Goal: Information Seeking & Learning: Learn about a topic

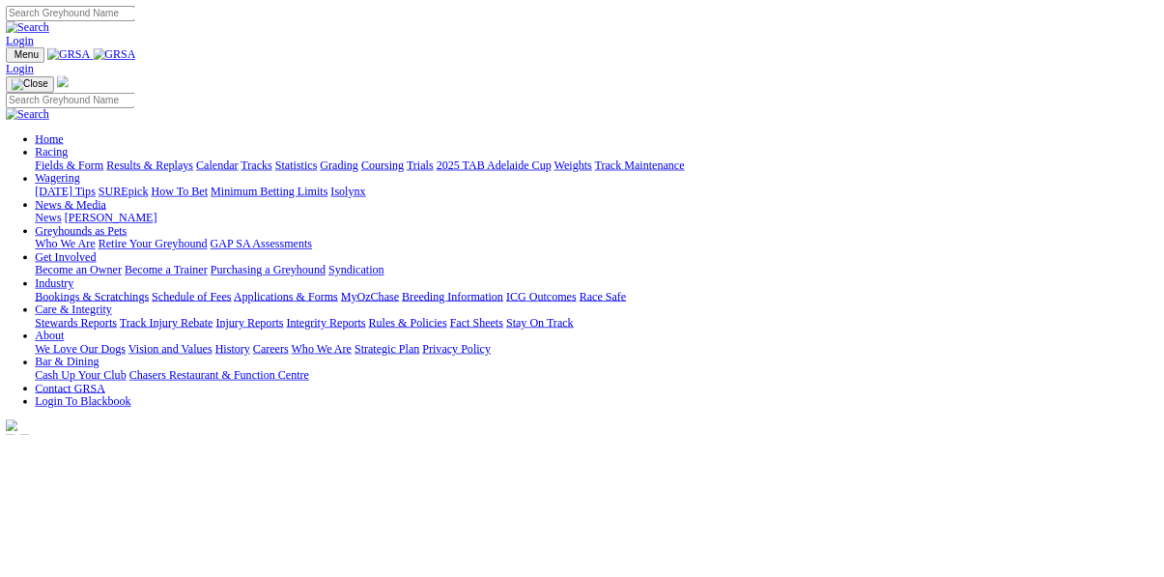
click at [316, 211] on link "Calendar" at bounding box center [288, 219] width 56 height 16
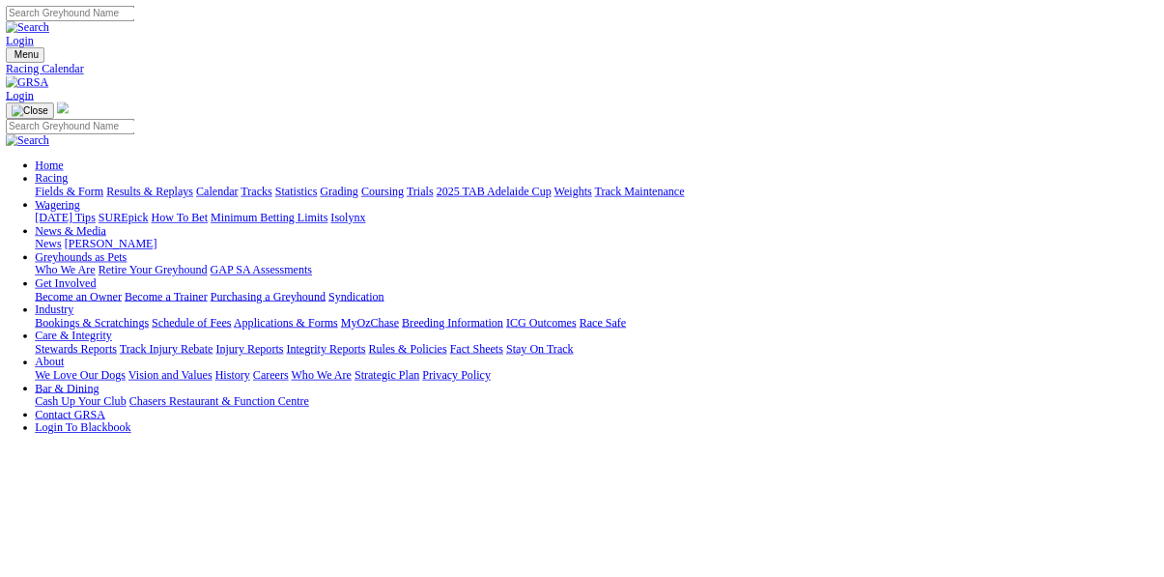
select select "0"
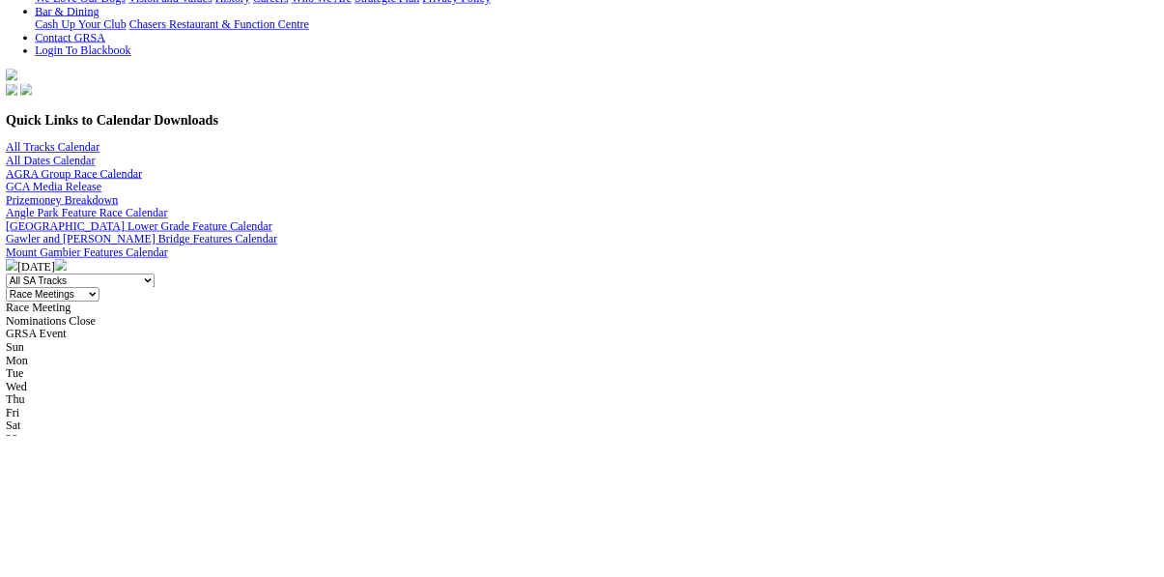
scroll to position [508, 0]
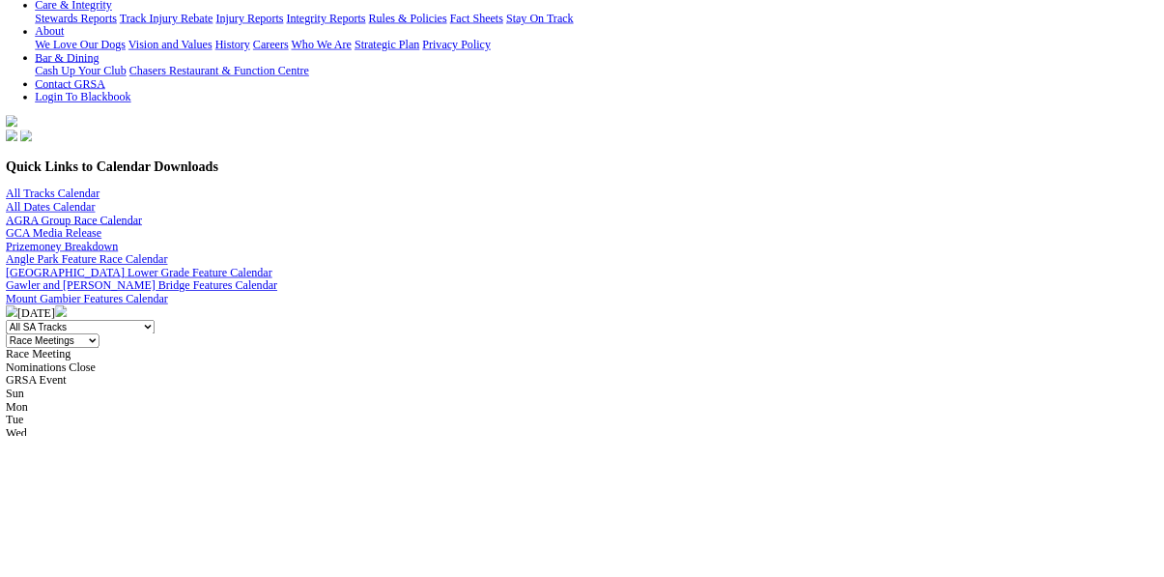
scroll to position [437, 0]
click at [131, 443] on select "All Categories Race Meetings GRSA Events Nomination Dates" at bounding box center [70, 452] width 124 height 18
select select "2"
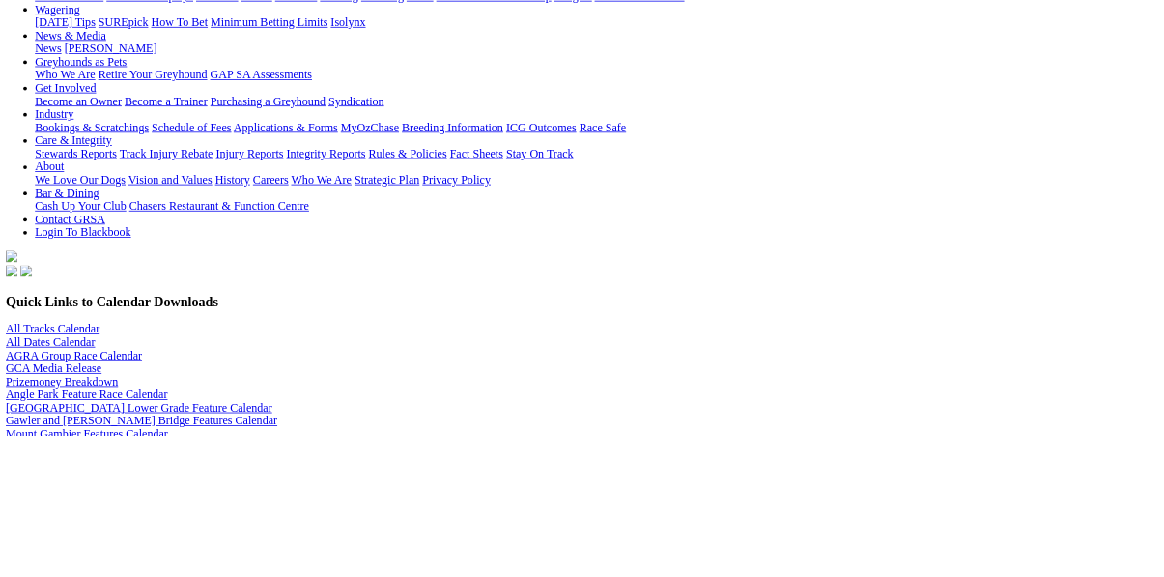
scroll to position [298, 0]
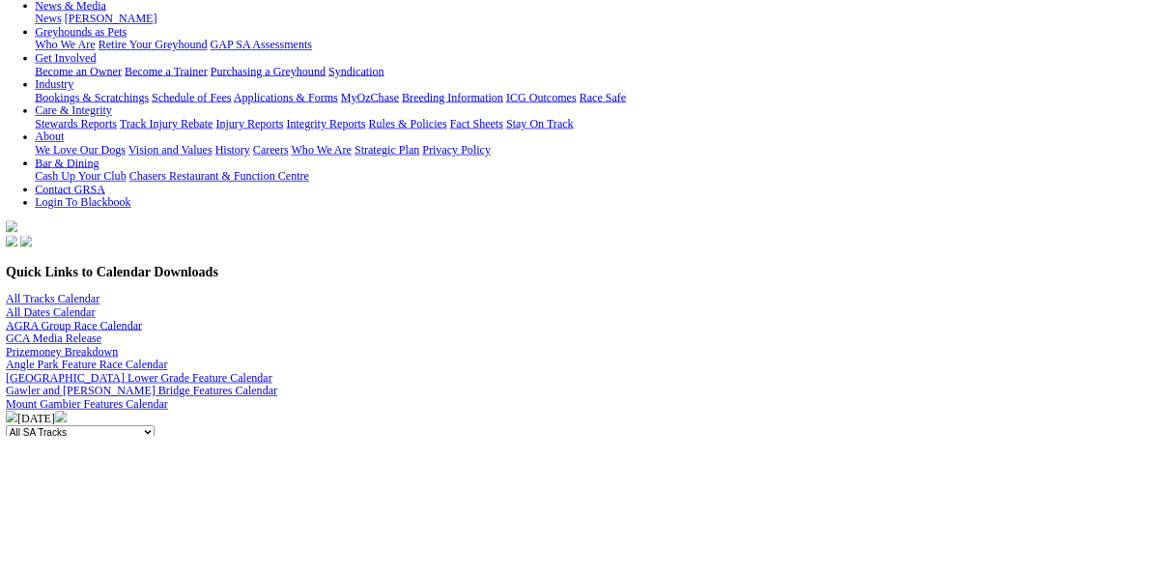
select select
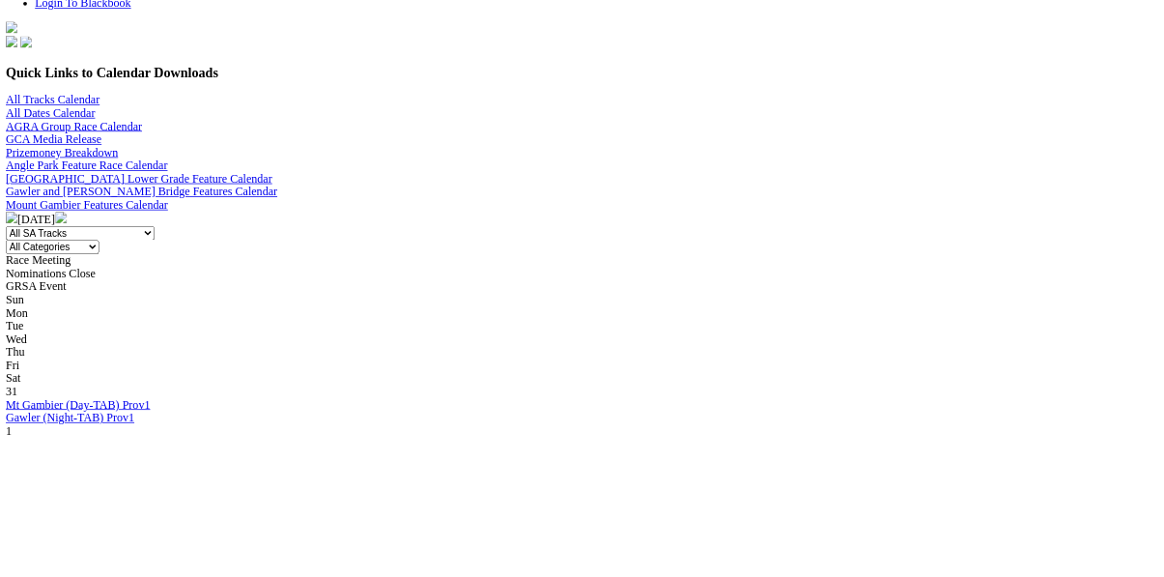
scroll to position [564, 0]
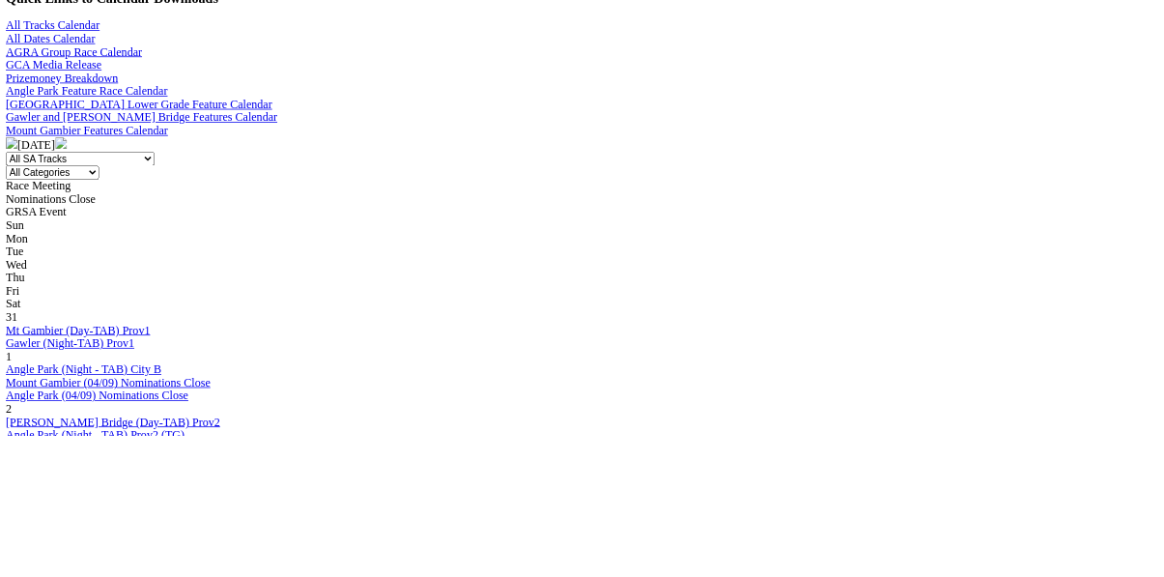
scroll to position [672, 0]
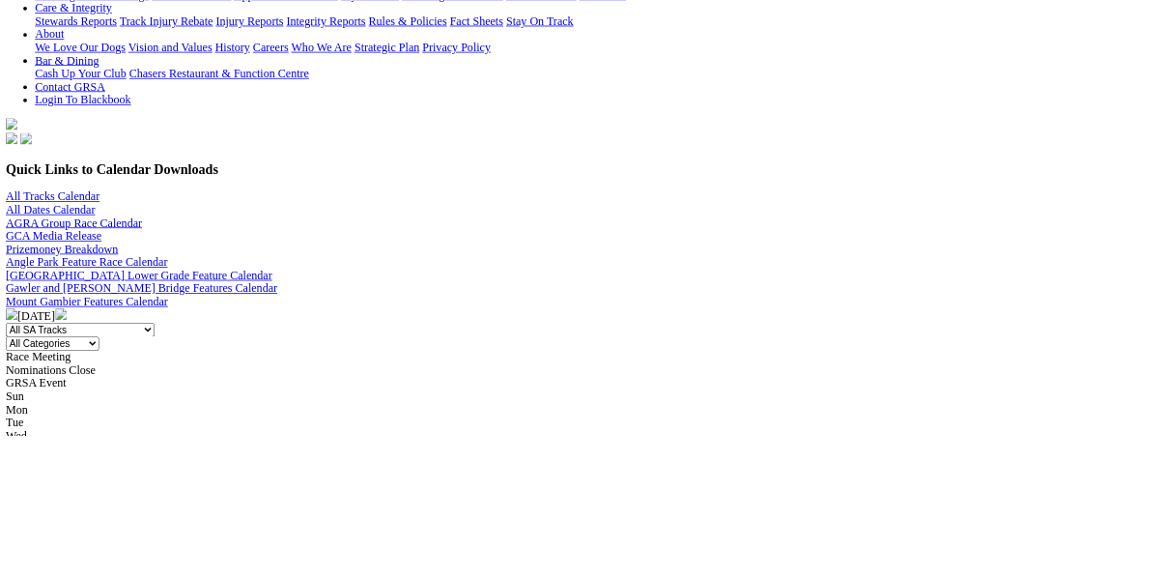
scroll to position [447, 0]
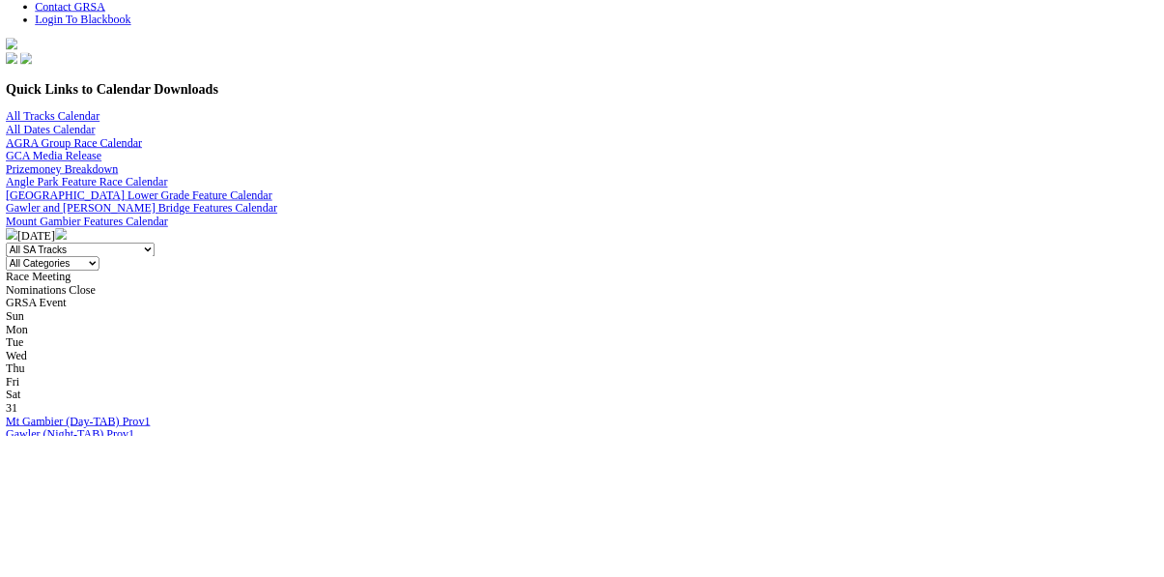
scroll to position [555, 0]
